Goal: Task Accomplishment & Management: Use online tool/utility

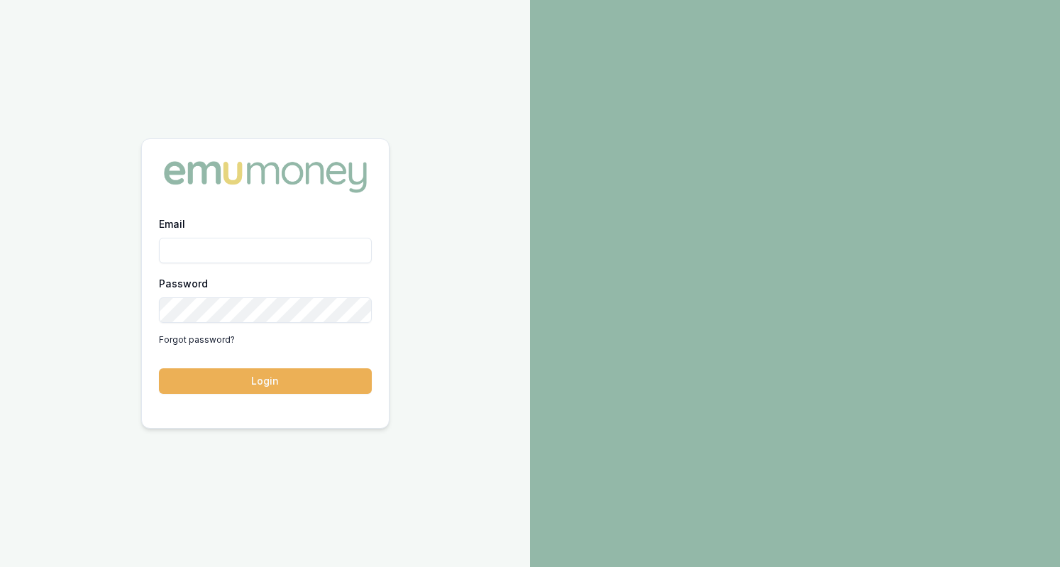
click at [246, 255] on input "Email" at bounding box center [265, 251] width 213 height 26
type input "[PERSON_NAME][EMAIL_ADDRESS][DOMAIN_NAME]"
click at [300, 381] on button "Login" at bounding box center [265, 381] width 213 height 26
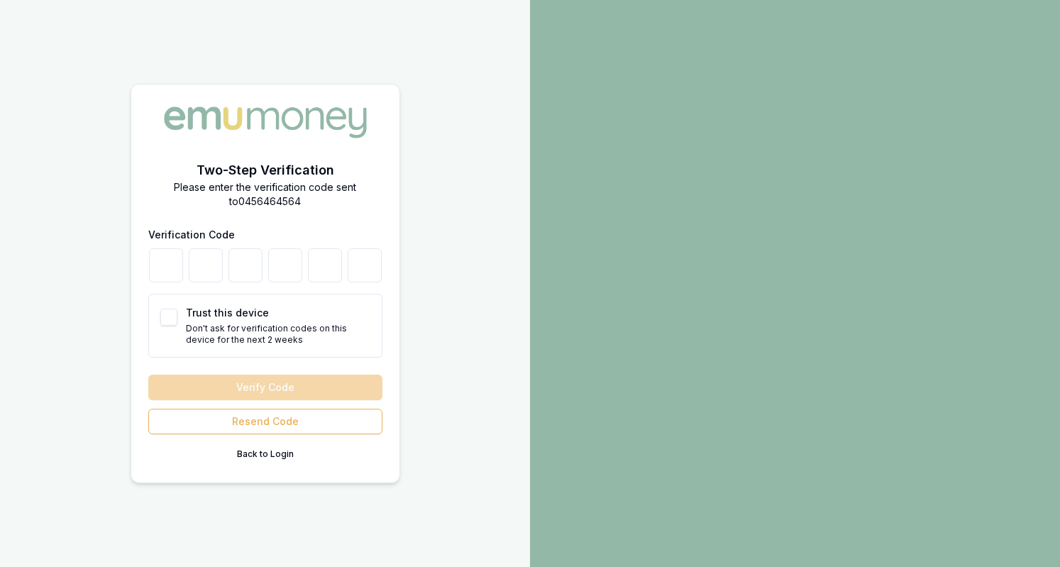
click at [170, 316] on button "Trust this device" at bounding box center [168, 317] width 17 height 17
checkbox input "true"
click at [162, 269] on input "number" at bounding box center [166, 265] width 34 height 34
type input "3"
type input "7"
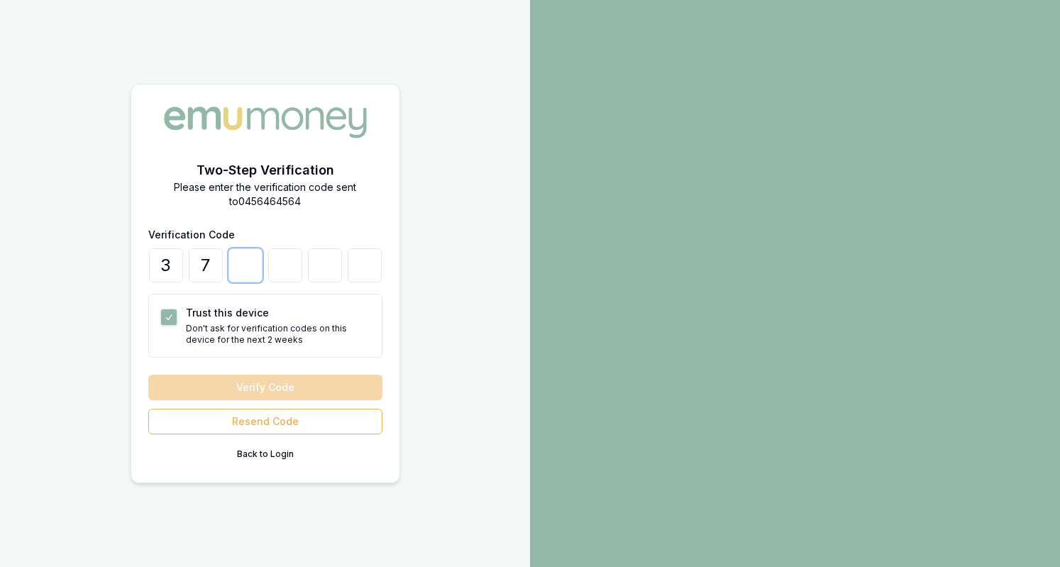
type input "1"
type input "7"
type input "6"
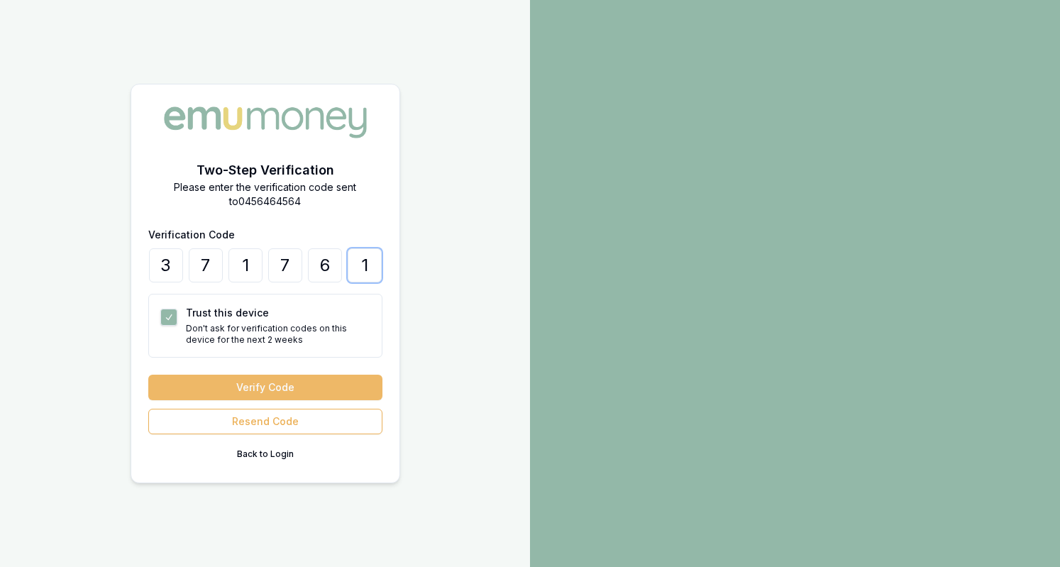
type input "1"
click at [262, 391] on button "Verify Code" at bounding box center [265, 388] width 234 height 26
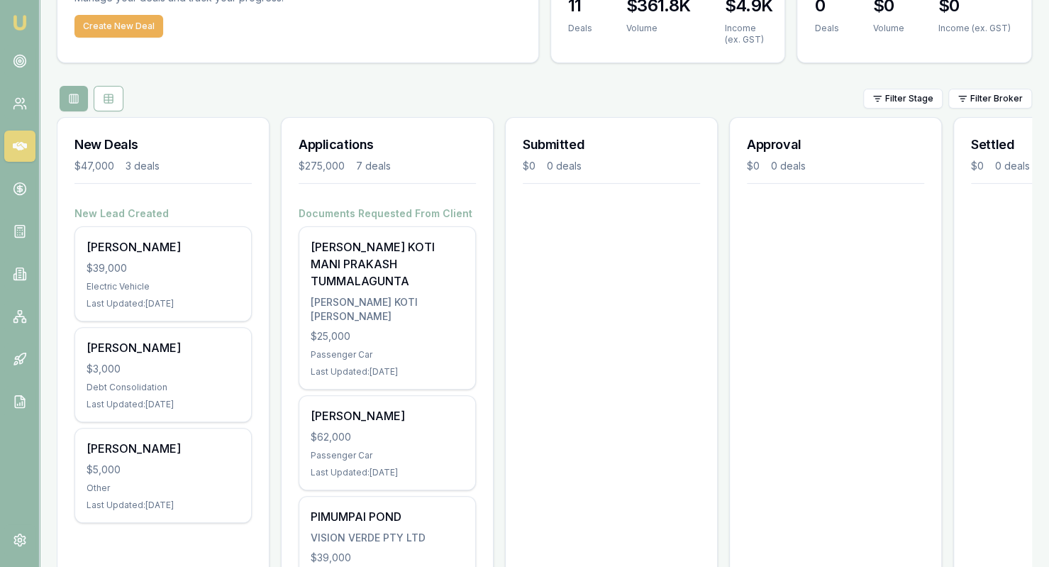
scroll to position [99, 0]
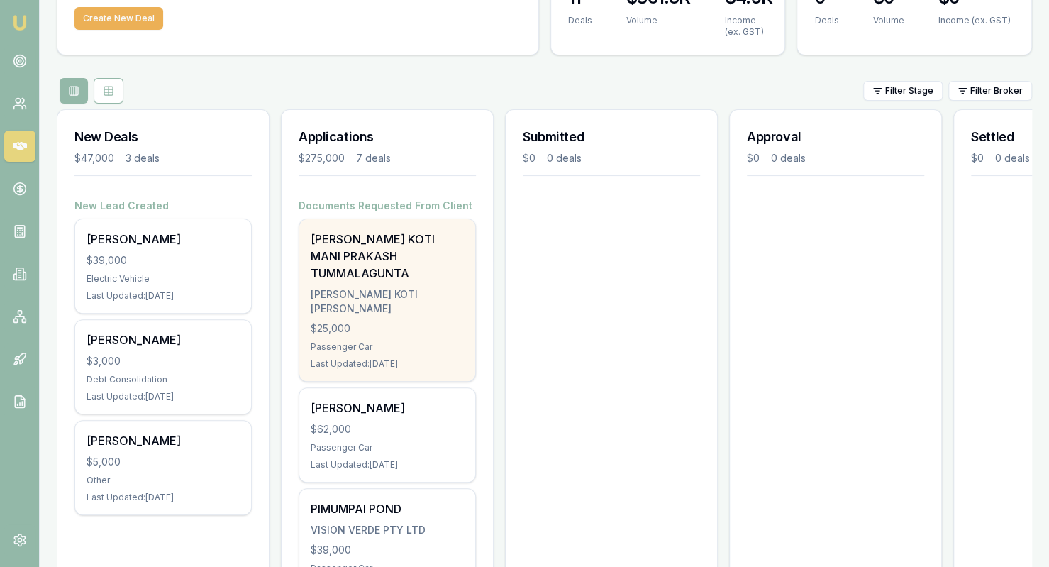
click at [440, 331] on div "$25,000" at bounding box center [387, 328] width 153 height 14
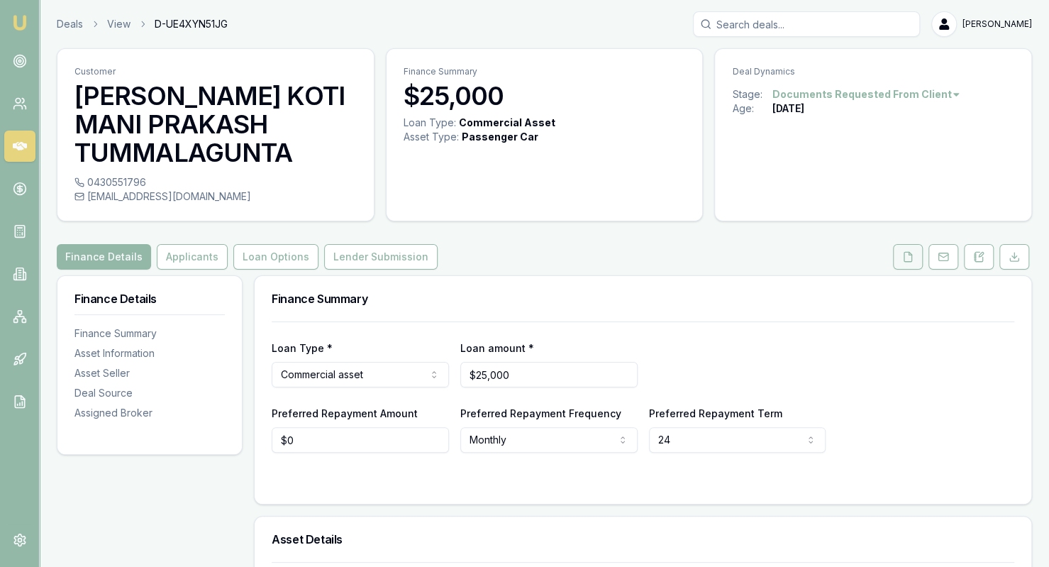
click at [919, 256] on button at bounding box center [908, 257] width 30 height 26
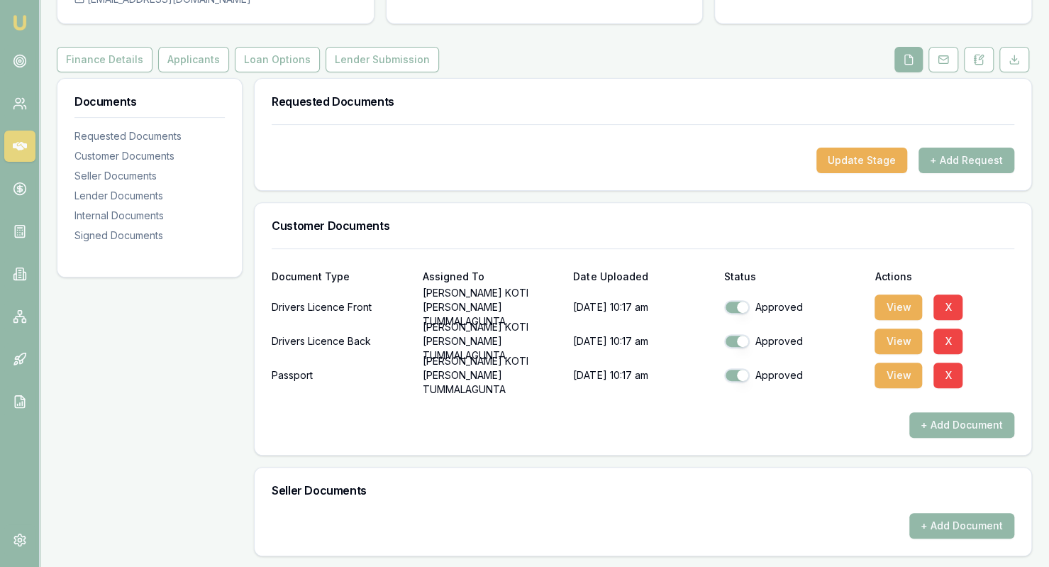
click at [562, 306] on div "Drivers Licence Front BHANU KOTI MANI PRAKASH TUMMALAGUNTA 02/09/2025, 10:17 am…" at bounding box center [643, 307] width 743 height 28
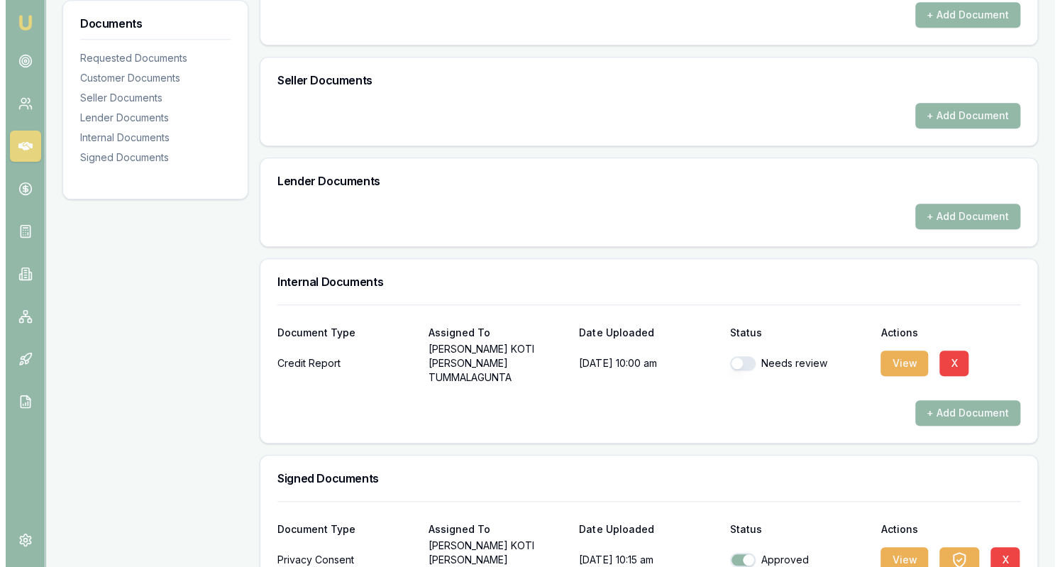
scroll to position [611, 0]
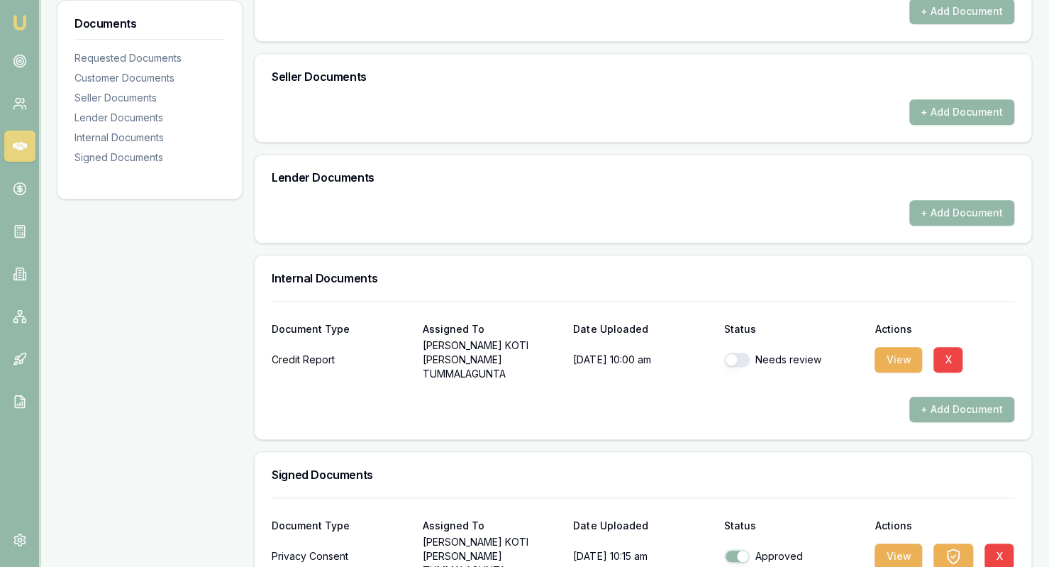
click at [729, 359] on button "button" at bounding box center [737, 360] width 26 height 14
checkbox input "true"
click at [897, 360] on button "View" at bounding box center [899, 360] width 48 height 26
